Goal: Information Seeking & Learning: Learn about a topic

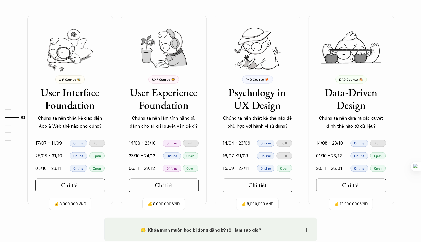
scroll to position [480, 0]
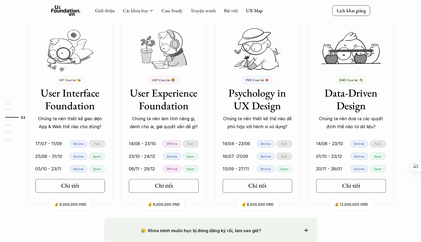
drag, startPoint x: 142, startPoint y: 119, endPoint x: 179, endPoint y: 127, distance: 37.8
click at [165, 132] on div "💰 8,000,000 VND UXF Course 🦁 User Experience Foundation Chúng ta nên làm tính n…" at bounding box center [164, 110] width 86 height 189
click at [184, 125] on p "Chúng ta nên làm tính năng gì, dành cho ai, giải quyết vấn đề gì?" at bounding box center [164, 123] width 70 height 16
drag, startPoint x: 233, startPoint y: 115, endPoint x: 252, endPoint y: 127, distance: 22.5
click at [252, 127] on p "Chúng ta nên thiết kế thế nào để phù hợp với hành vi sử dụng?" at bounding box center [258, 123] width 70 height 16
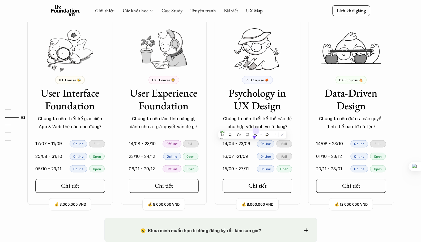
click at [239, 111] on h3 "Psychology in UX Design" at bounding box center [258, 100] width 70 height 26
drag, startPoint x: 67, startPoint y: 158, endPoint x: 92, endPoint y: 159, distance: 24.8
click at [92, 159] on div "25/08 - 31/10 Online Open" at bounding box center [70, 156] width 70 height 7
click at [114, 150] on div "💰 8,000,000 VND UIF Course 🐝 User Interface Foundation Chúng ta nên thiết kế gi…" at bounding box center [210, 110] width 383 height 189
click at [88, 183] on link "Chi tiết" at bounding box center [70, 186] width 70 height 14
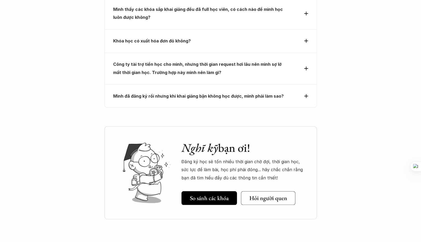
scroll to position [1752, 0]
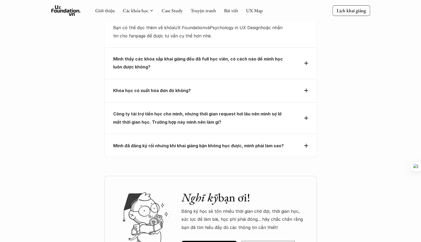
click at [157, 88] on strong "Khóa học có xuất hóa đơn đỏ không?" at bounding box center [152, 90] width 78 height 5
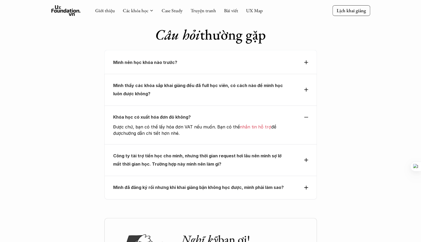
scroll to position [1565, 0]
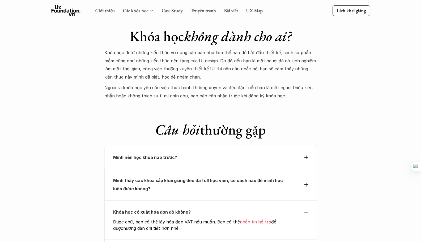
click at [189, 154] on p "Mình nên học khóa nào trước?" at bounding box center [201, 158] width 176 height 8
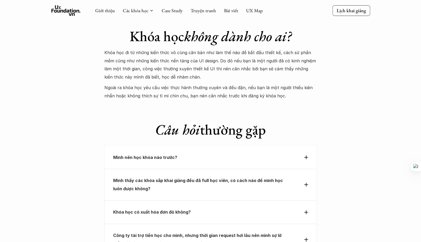
click at [203, 154] on p "Mình nên học khóa nào trước?" at bounding box center [201, 158] width 176 height 8
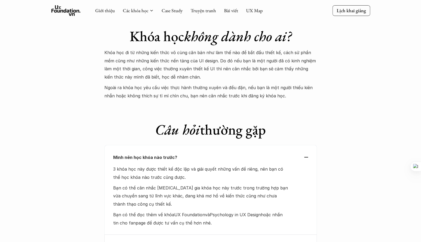
drag, startPoint x: 160, startPoint y: 156, endPoint x: 282, endPoint y: 164, distance: 122.7
click at [249, 170] on div "3 khóa học này được thiết kế độc lập và giải quyết những vấn đề riêng, nên bạn …" at bounding box center [201, 196] width 176 height 62
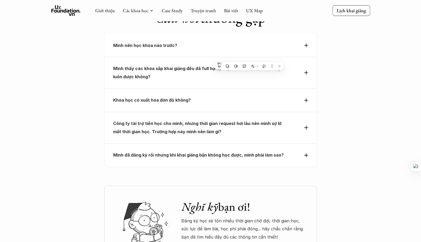
scroll to position [1626, 0]
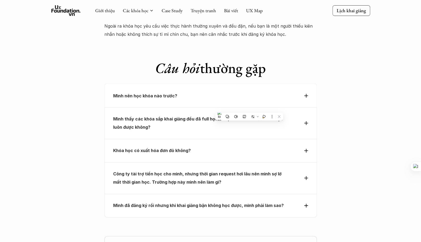
click at [206, 171] on strong "Công ty tài trợ tiền học cho mình, nhưng thời gian request hơi lâu nên mình sợ …" at bounding box center [197, 177] width 169 height 13
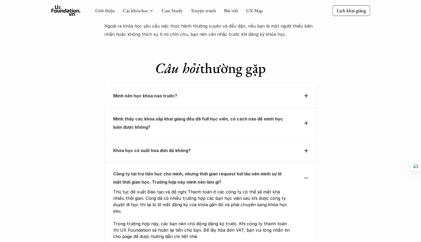
click at [207, 147] on p "Khóa học có xuất hóa đơn đỏ không?" at bounding box center [201, 151] width 176 height 8
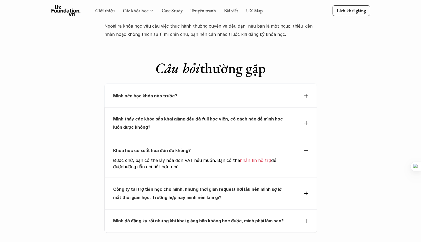
click at [201, 115] on p "Mình thấy các khóa sắp khai giảng đều đã full học viên, có cách nào để mình học…" at bounding box center [201, 123] width 176 height 16
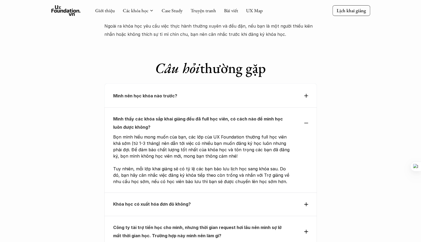
click at [205, 92] on p "Mình nên học khóa nào trước?" at bounding box center [201, 96] width 176 height 8
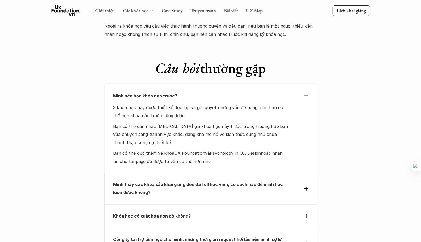
drag, startPoint x: 154, startPoint y: 99, endPoint x: 238, endPoint y: 134, distance: 91.0
click at [237, 134] on div "Mình nên học khóa nào trước? 3 khóa học này được thiết kế độc lập và giải quyết…" at bounding box center [210, 128] width 213 height 90
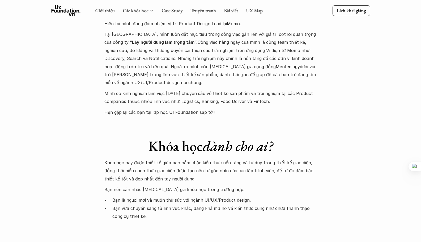
scroll to position [1345, 0]
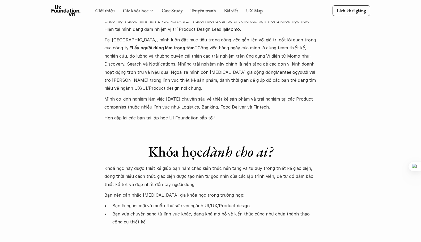
click at [168, 11] on link "Case Study" at bounding box center [172, 10] width 21 height 6
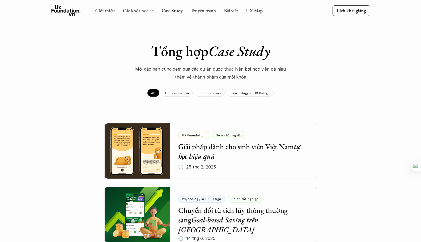
click at [60, 14] on icon at bounding box center [65, 10] width 29 height 11
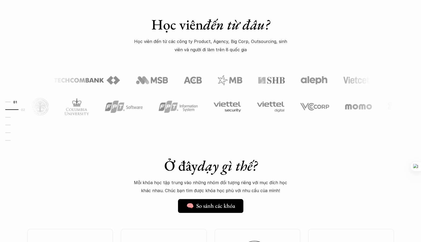
scroll to position [44, 0]
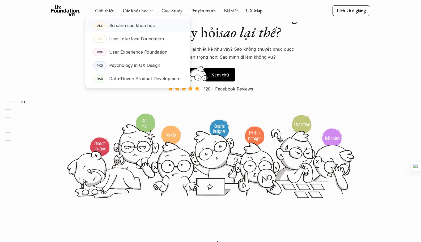
click at [144, 24] on p "So sánh các khóa học" at bounding box center [132, 26] width 46 height 8
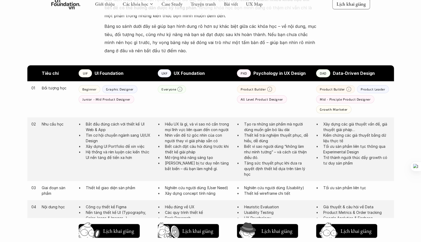
scroll to position [253, 0]
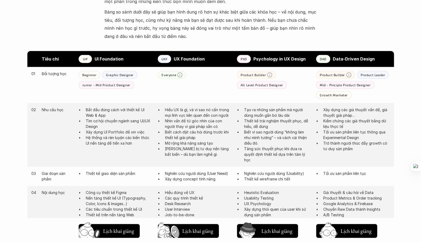
drag, startPoint x: 169, startPoint y: 107, endPoint x: 215, endPoint y: 133, distance: 52.5
click at [208, 138] on div "02 Nhu cầu học Bắt đầu đúng cách với thiết kế UI Web & App Tìm cơ hội chuyển ng…" at bounding box center [210, 135] width 367 height 64
click at [215, 124] on p "Nhìn vấn đề từ góc nhìn của con người thay vì giải pháp sẵn có" at bounding box center [198, 123] width 67 height 11
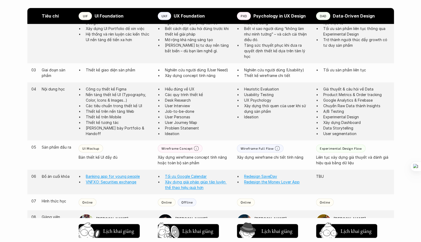
scroll to position [362, 0]
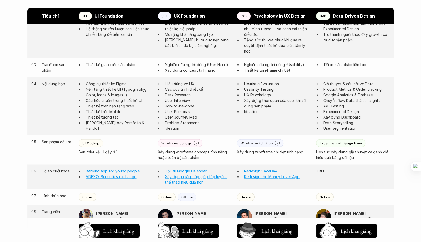
click at [191, 123] on ul "Hiểu đúng về UX Các quy trình thiết kế Desk Research User Interview Job-to-be-d…" at bounding box center [195, 106] width 74 height 50
click at [211, 103] on p "User Interview" at bounding box center [198, 101] width 67 height 6
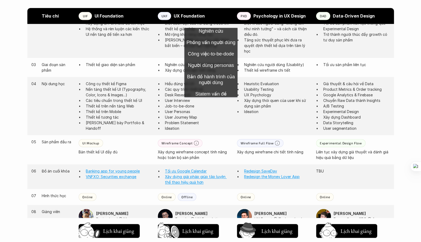
scroll to position [448, 0]
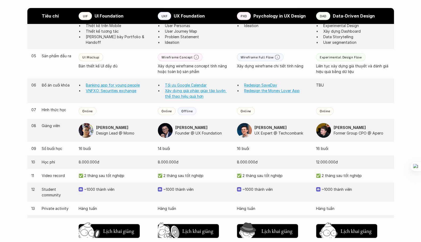
click at [0, 73] on div "Giới thiệu Các khóa học Case Study Truyện tranh Bài viết UX Map Lịch khai giảng…" at bounding box center [210, 39] width 421 height 975
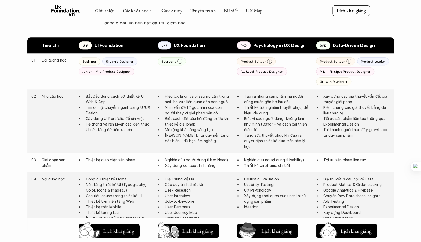
scroll to position [247, 0]
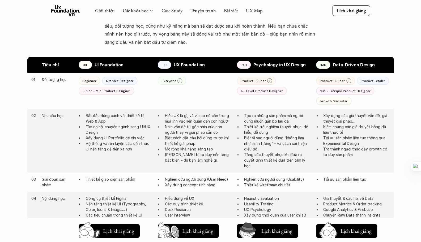
drag, startPoint x: 249, startPoint y: 89, endPoint x: 283, endPoint y: 91, distance: 34.3
click at [283, 91] on div "All Level Product Designer" at bounding box center [262, 91] width 50 height 8
click at [302, 80] on div "Product Builder All Level Product Designer" at bounding box center [274, 86] width 74 height 18
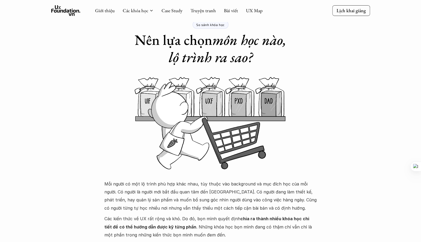
scroll to position [0, 0]
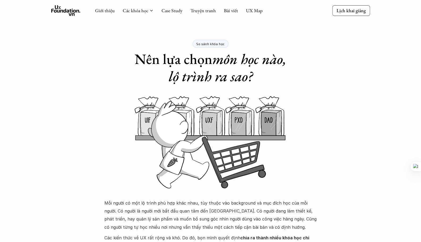
click at [260, 10] on link "UX Map" at bounding box center [254, 10] width 17 height 6
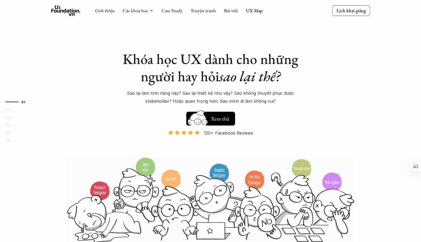
drag, startPoint x: 148, startPoint y: 94, endPoint x: 262, endPoint y: 102, distance: 114.3
click at [250, 102] on p "Sao lại làm tính năng này? Sao lại thiết kế như vậy? Sao không thuyết phục được…" at bounding box center [211, 97] width 186 height 16
click at [332, 93] on div "Khóa học UX dành cho những người hay hỏi sao lại thế? Sao lại làm tính năng này…" at bounding box center [210, 121] width 319 height 243
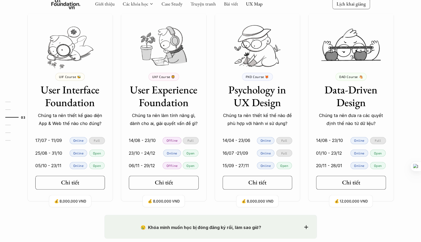
scroll to position [483, 0]
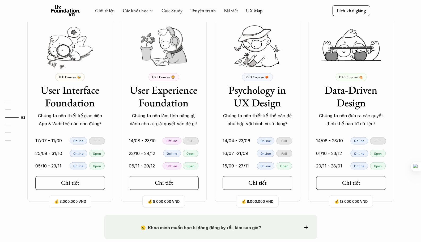
drag, startPoint x: 233, startPoint y: 88, endPoint x: 277, endPoint y: 105, distance: 47.8
click at [277, 105] on h3 "Psychology in UX Design" at bounding box center [258, 97] width 70 height 26
click at [284, 103] on h3 "Psychology in UX Design" at bounding box center [258, 97] width 70 height 26
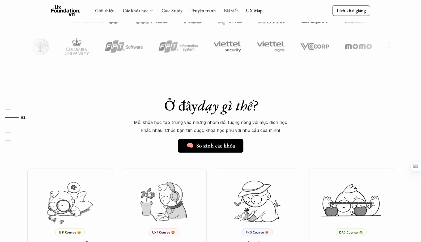
scroll to position [655, 0]
